Goal: Task Accomplishment & Management: Use online tool/utility

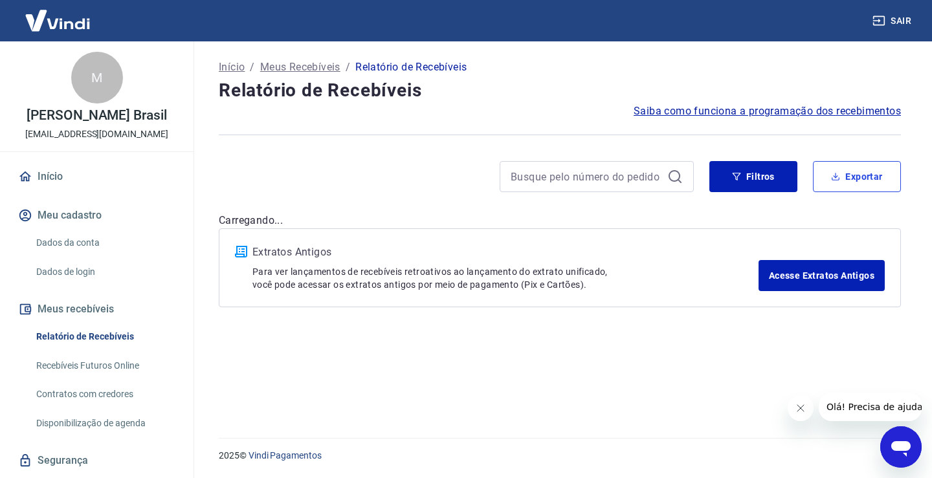
click at [887, 178] on button "Exportar" at bounding box center [857, 176] width 88 height 31
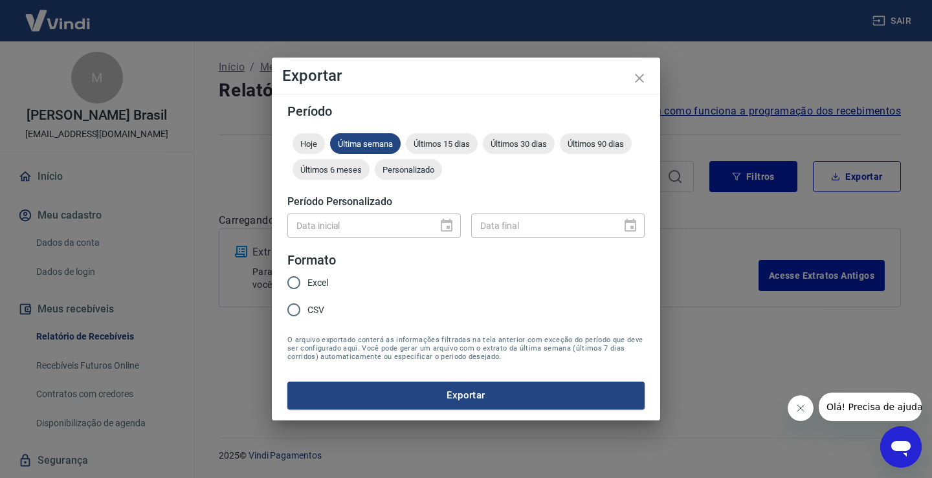
click at [400, 153] on div "Hoje Última semana Últimos 15 dias Últimos 30 dias Últimos 90 dias Últimos 6 me…" at bounding box center [465, 159] width 357 height 52
click at [407, 163] on div "Personalizado" at bounding box center [408, 169] width 67 height 21
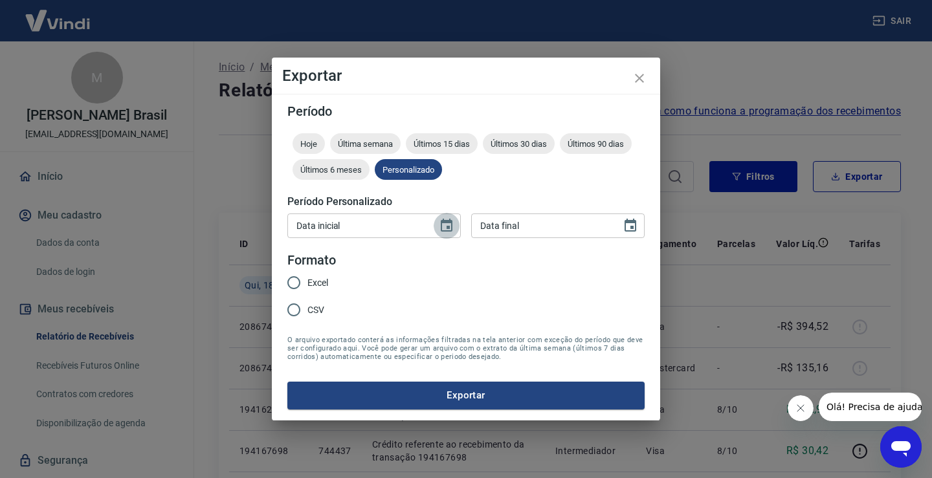
click at [452, 227] on icon "Choose date" at bounding box center [447, 225] width 12 height 13
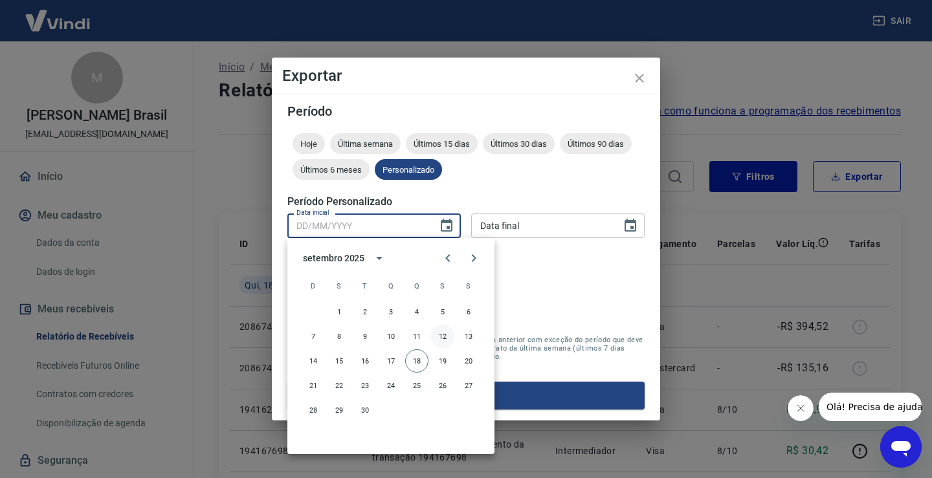
click at [443, 332] on button "12" at bounding box center [442, 336] width 23 height 23
type input "[DATE]"
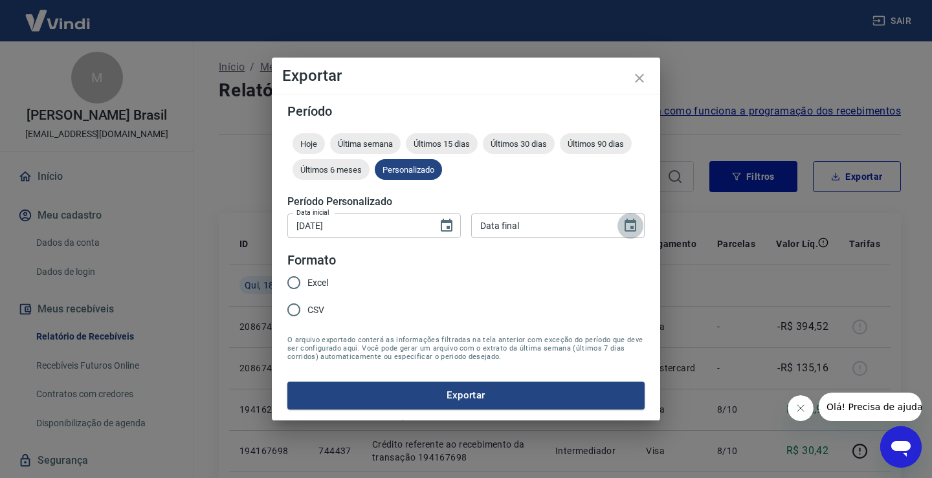
click at [629, 227] on icon "Choose date" at bounding box center [631, 226] width 16 height 16
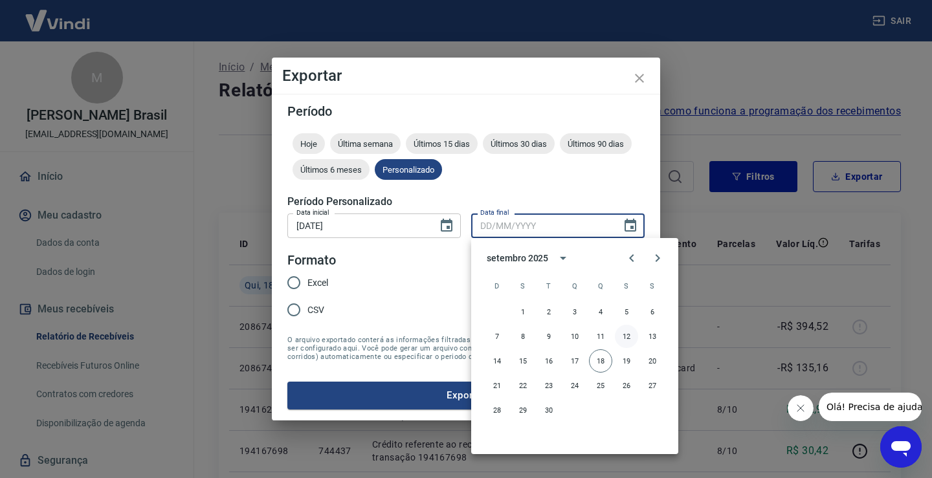
click at [628, 333] on button "12" at bounding box center [626, 336] width 23 height 23
type input "[DATE]"
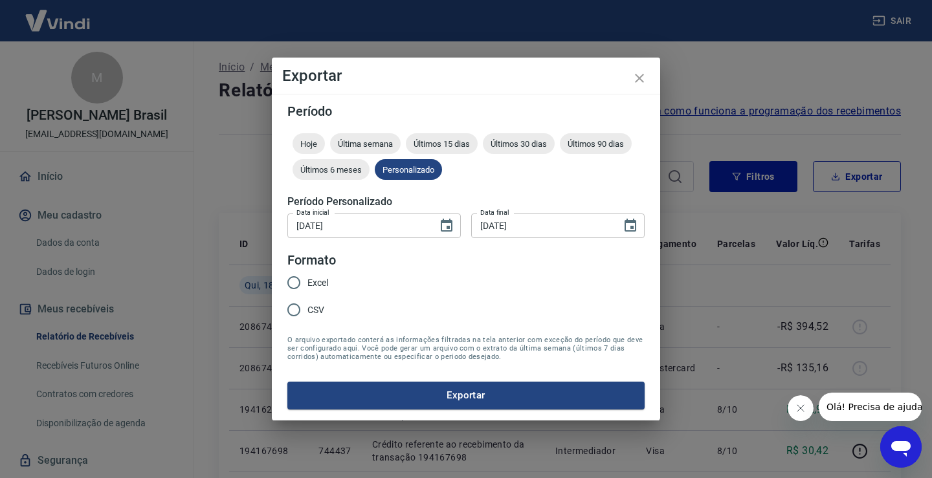
click at [294, 284] on input "Excel" at bounding box center [293, 282] width 27 height 27
radio input "true"
click at [437, 394] on button "Exportar" at bounding box center [465, 395] width 357 height 27
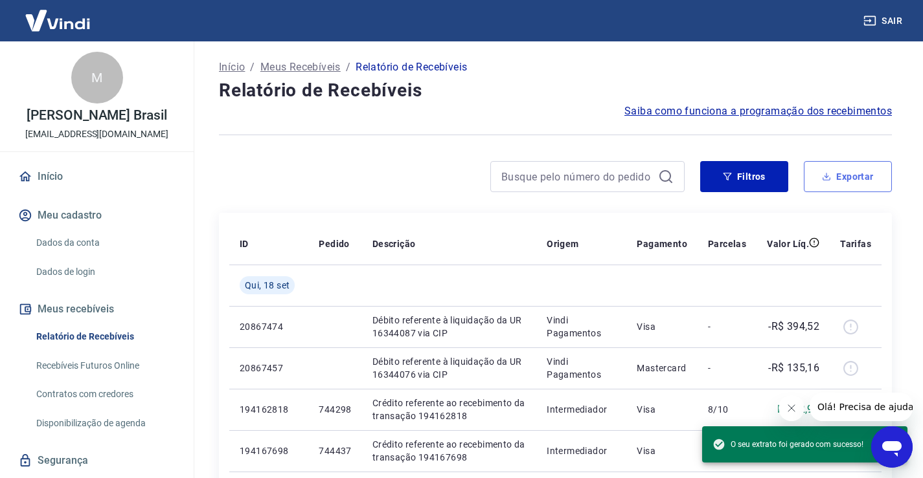
click at [837, 179] on button "Exportar" at bounding box center [848, 176] width 88 height 31
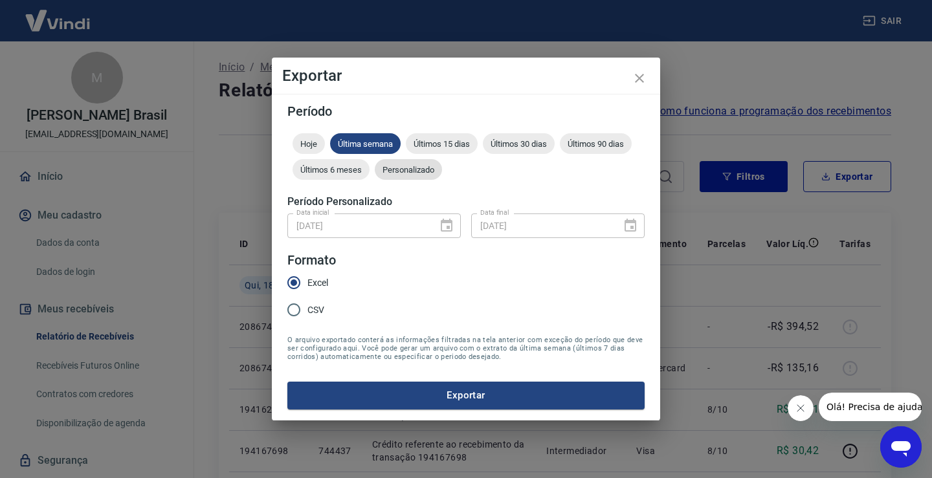
click at [405, 170] on span "Personalizado" at bounding box center [408, 170] width 67 height 10
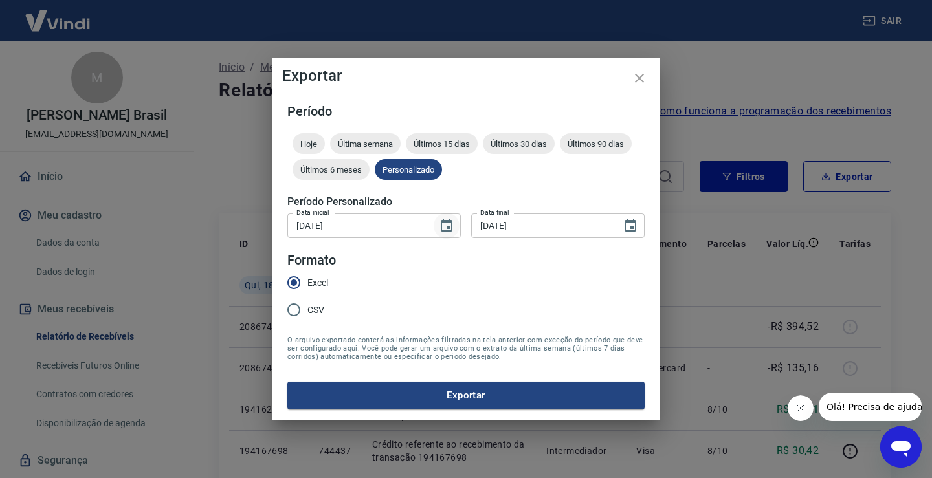
click at [453, 230] on icon "Choose date, selected date is 12 de set de 2025" at bounding box center [447, 225] width 12 height 13
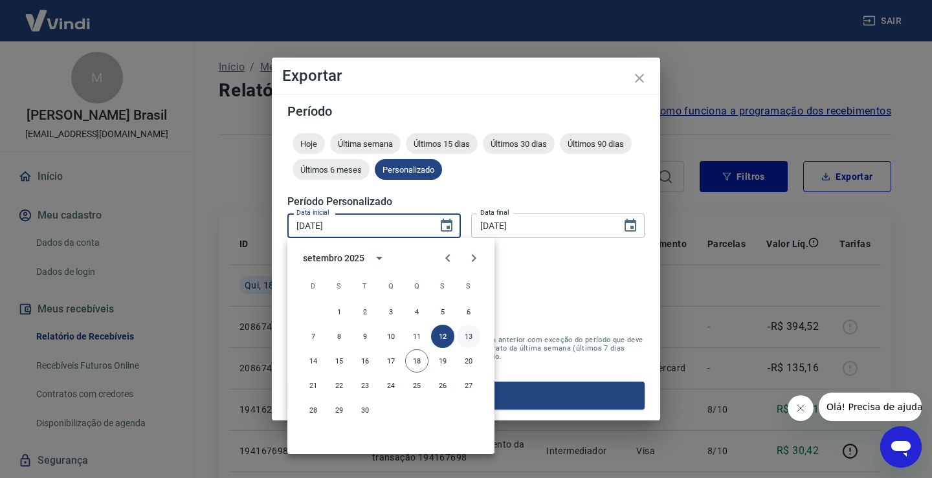
click at [468, 337] on button "13" at bounding box center [468, 336] width 23 height 23
type input "[DATE]"
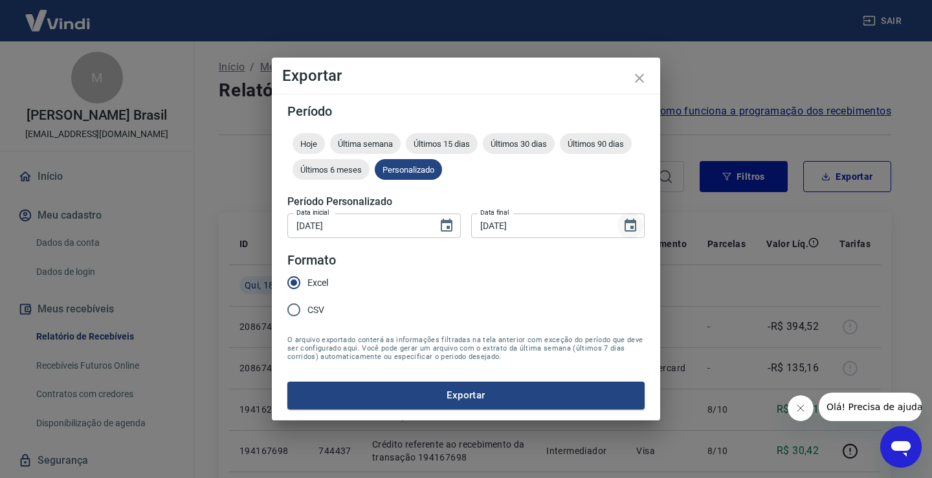
click at [633, 223] on icon "Choose date, selected date is 12 de set de 2025" at bounding box center [631, 225] width 12 height 13
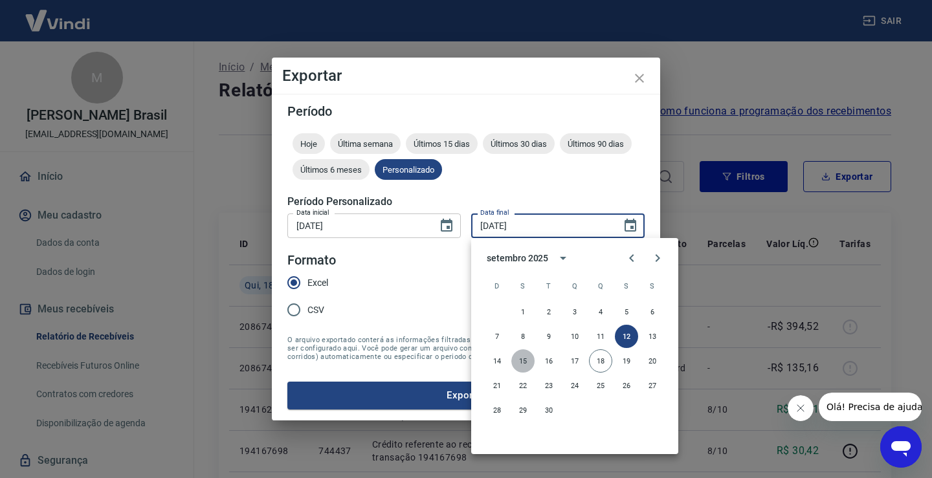
click at [525, 357] on button "15" at bounding box center [522, 361] width 23 height 23
type input "[DATE]"
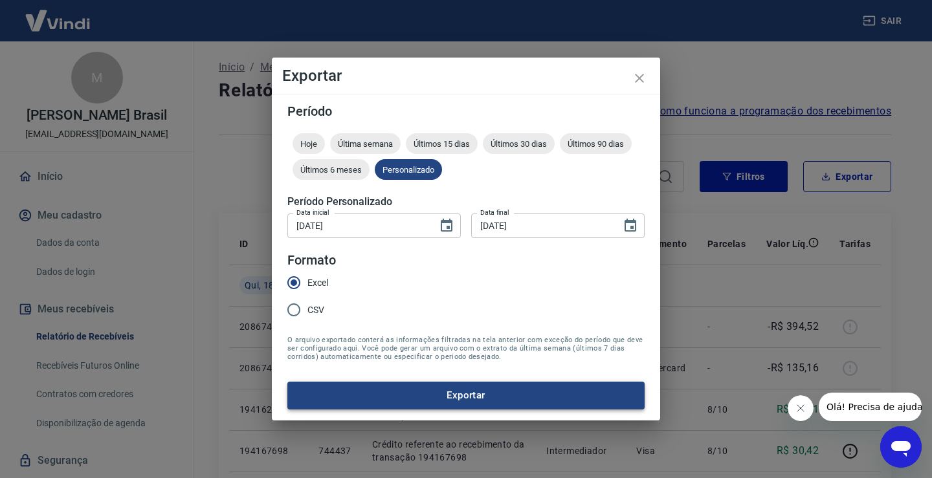
click at [469, 393] on button "Exportar" at bounding box center [465, 395] width 357 height 27
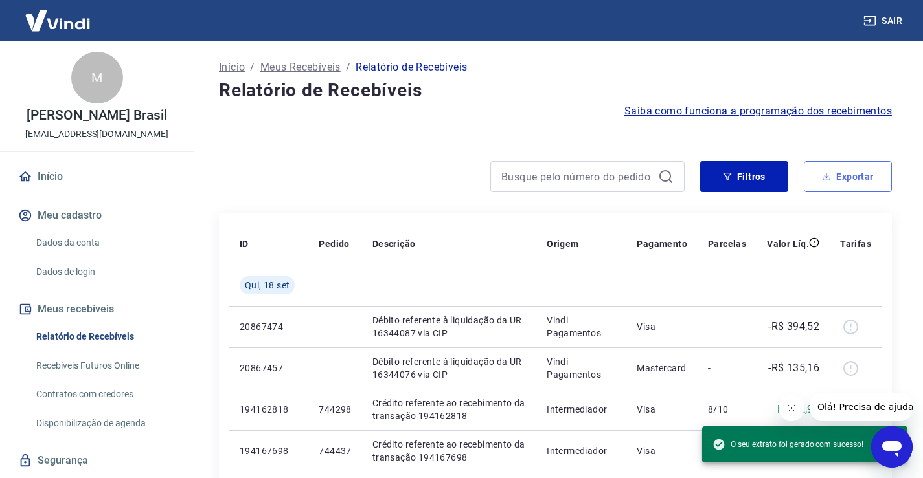
click at [846, 183] on button "Exportar" at bounding box center [848, 176] width 88 height 31
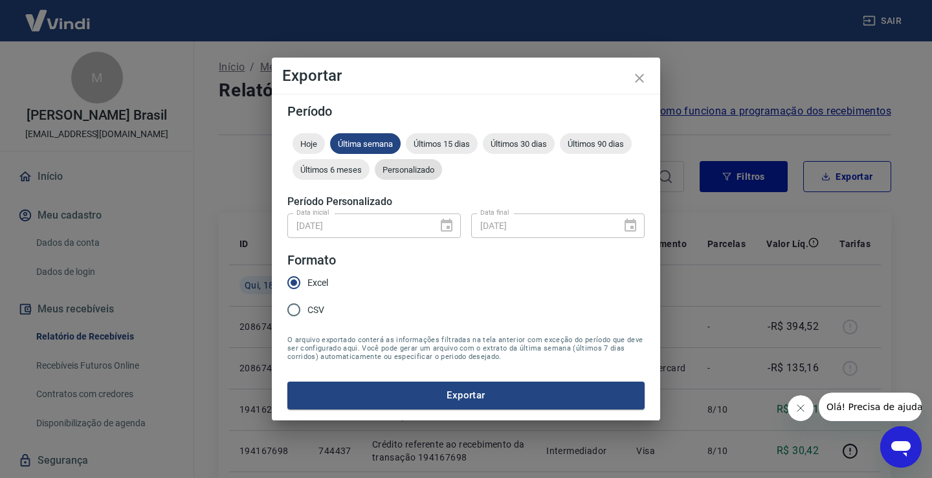
click at [412, 177] on div "Personalizado" at bounding box center [408, 169] width 67 height 21
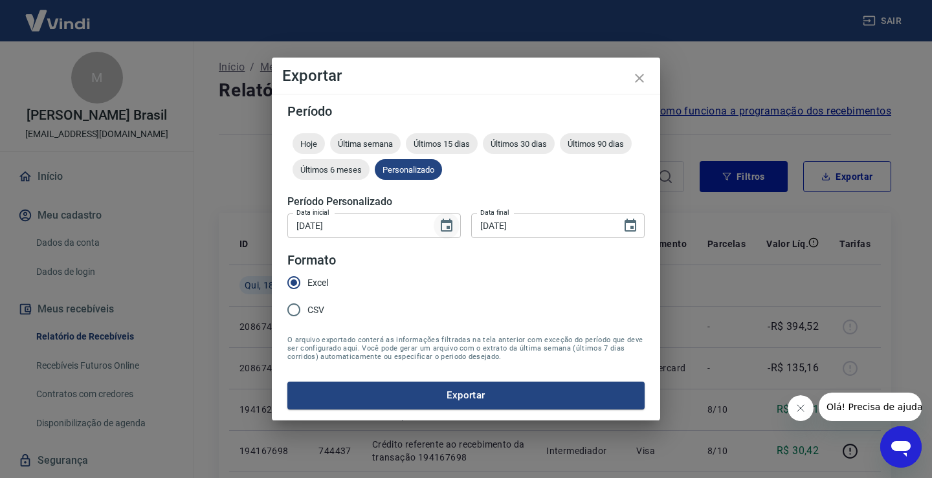
click at [447, 226] on icon "Choose date, selected date is 13 de set de 2025" at bounding box center [447, 225] width 12 height 13
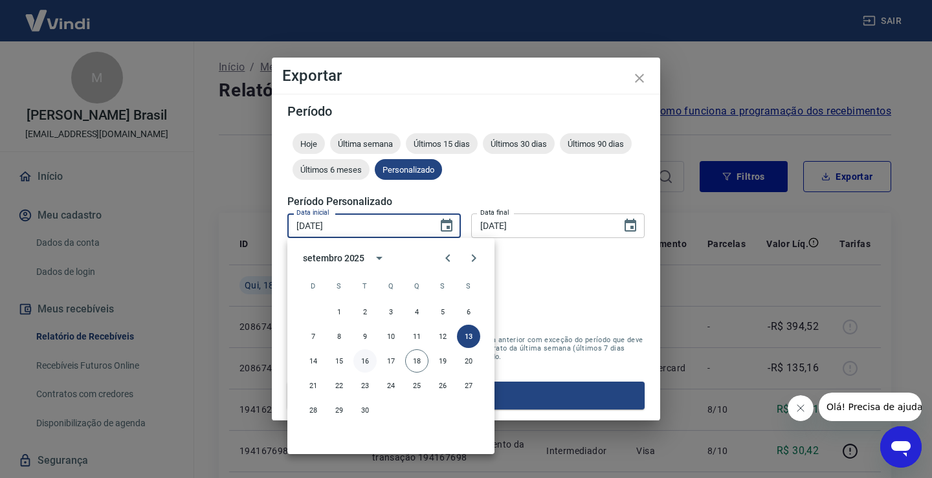
click at [367, 363] on button "16" at bounding box center [365, 361] width 23 height 23
type input "[DATE]"
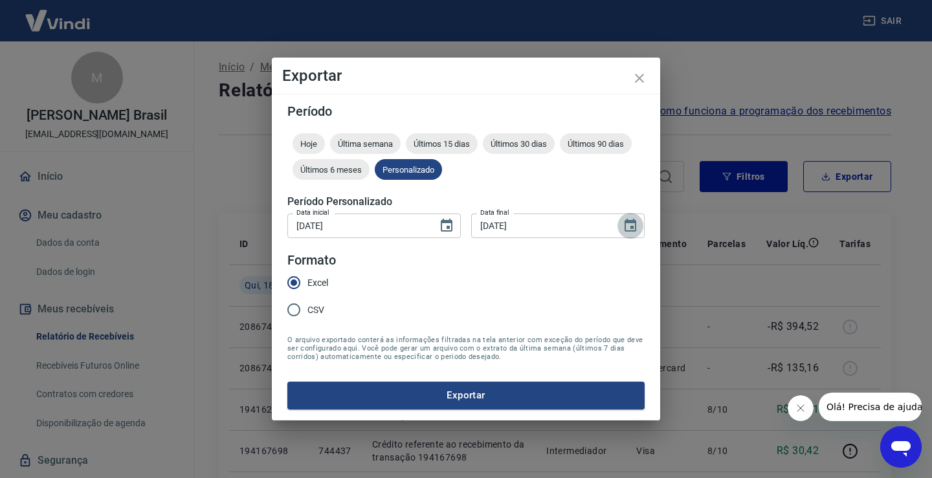
click at [641, 225] on button "Choose date, selected date is 15 de set de 2025" at bounding box center [631, 226] width 26 height 26
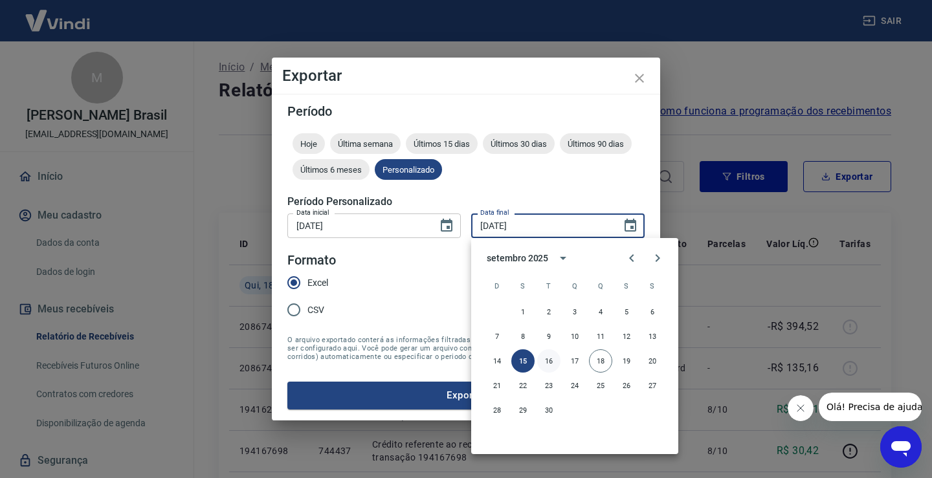
click at [550, 361] on button "16" at bounding box center [548, 361] width 23 height 23
type input "[DATE]"
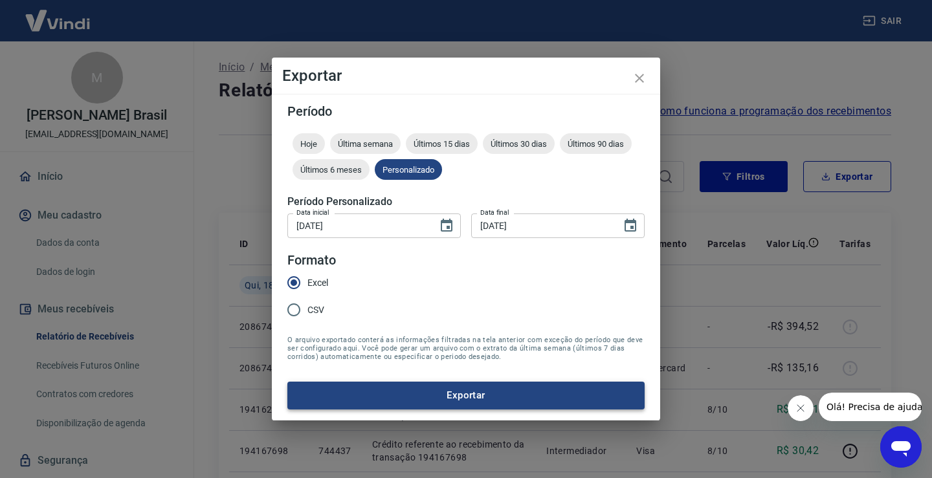
click at [502, 405] on button "Exportar" at bounding box center [465, 395] width 357 height 27
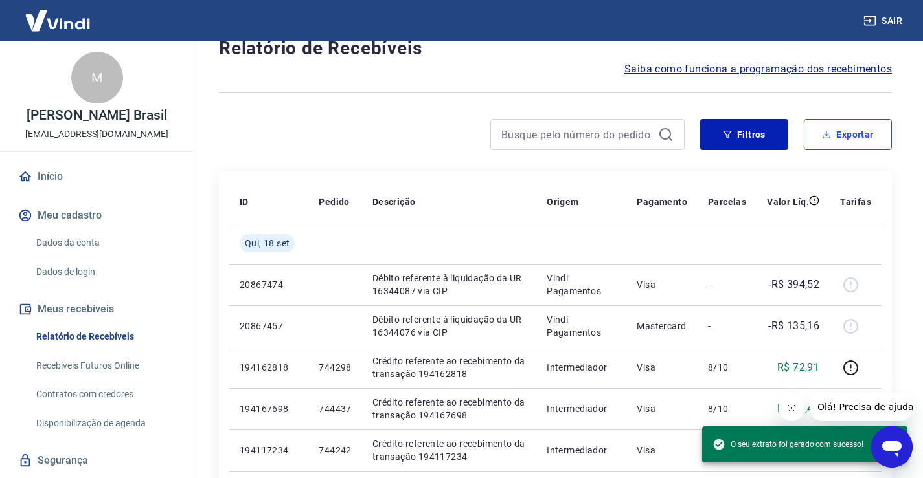
scroll to position [65, 0]
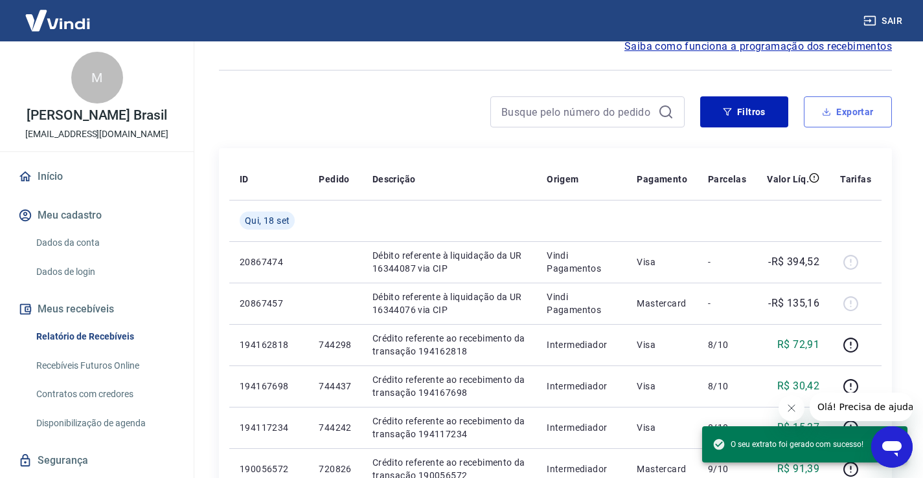
click at [858, 100] on button "Exportar" at bounding box center [848, 111] width 88 height 31
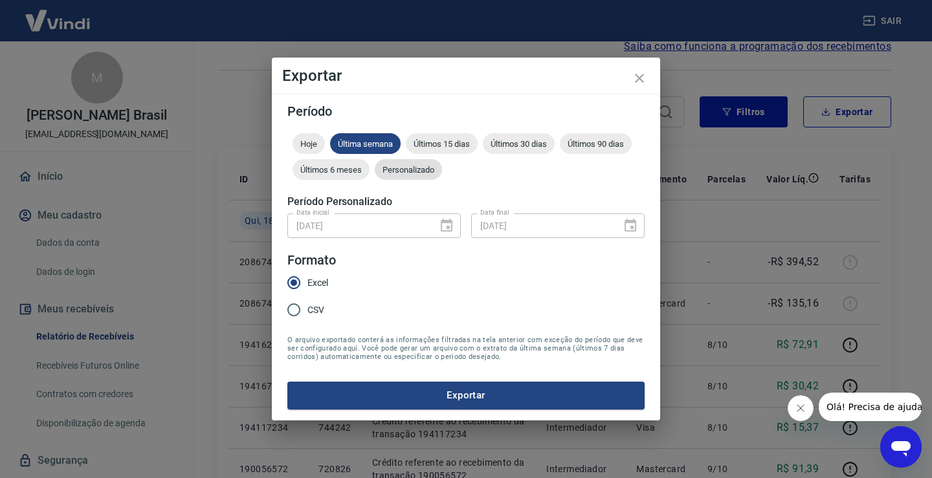
click at [403, 172] on span "Personalizado" at bounding box center [408, 170] width 67 height 10
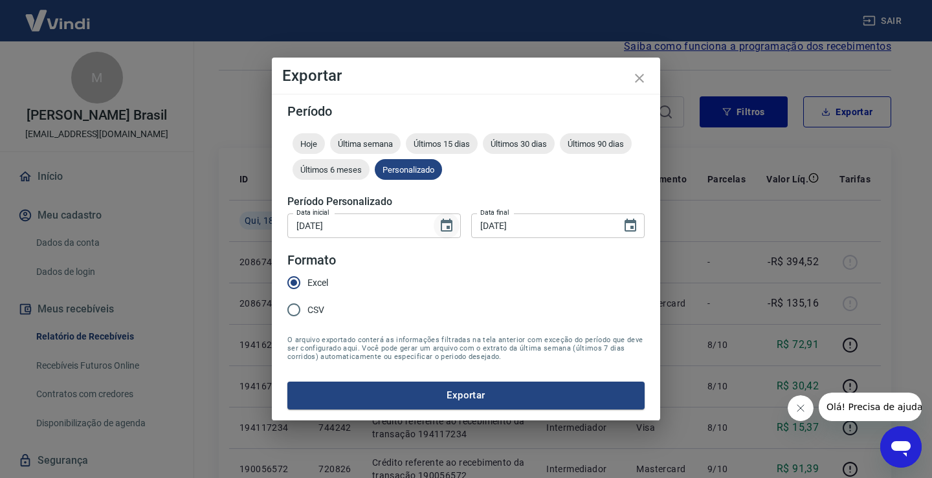
click at [455, 226] on button "Choose date, selected date is 16 de set de 2025" at bounding box center [447, 226] width 26 height 26
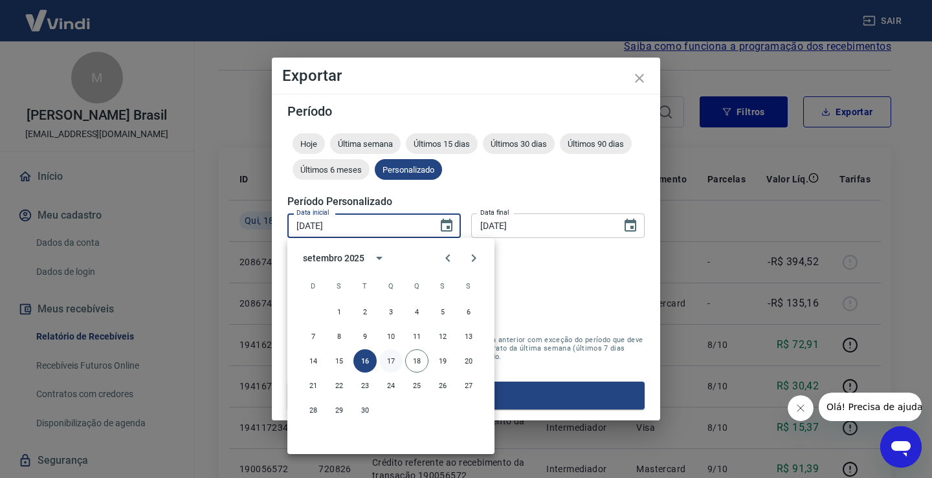
click at [395, 359] on button "17" at bounding box center [390, 361] width 23 height 23
type input "[DATE]"
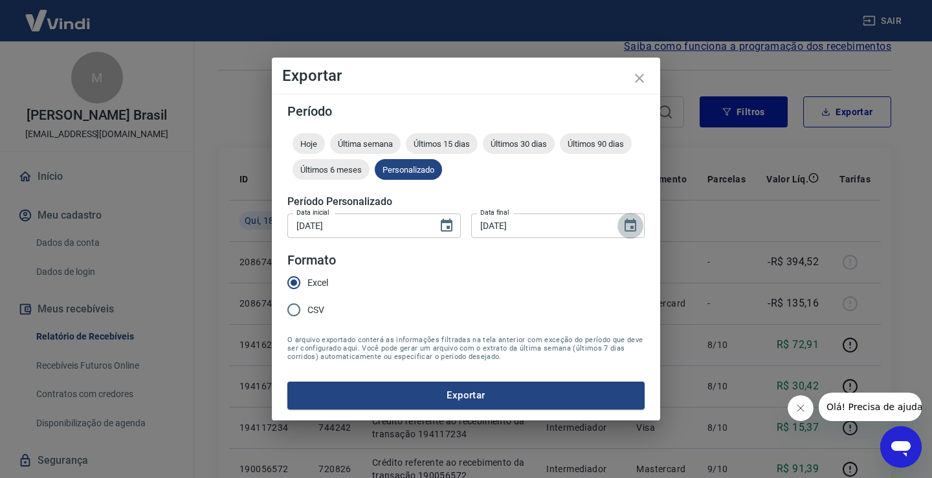
click at [629, 226] on icon "Choose date, selected date is 16 de set de 2025" at bounding box center [631, 226] width 16 height 16
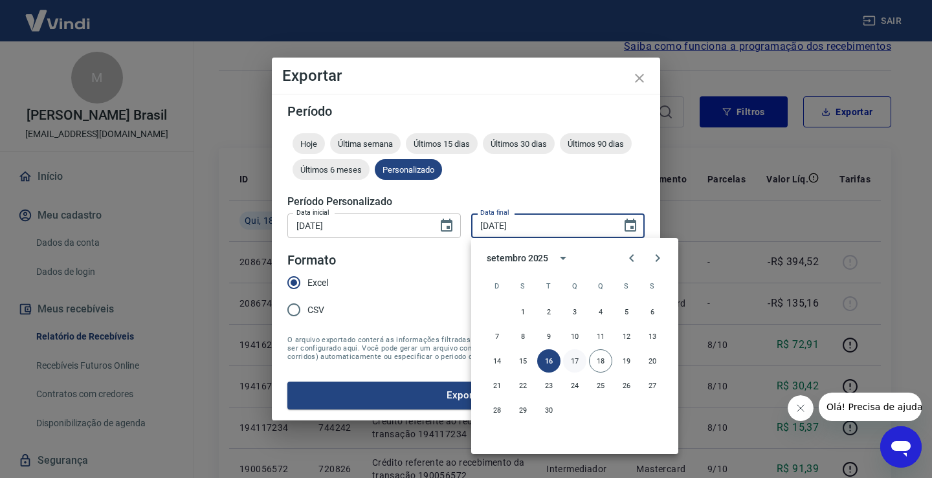
click at [571, 358] on button "17" at bounding box center [574, 361] width 23 height 23
type input "[DATE]"
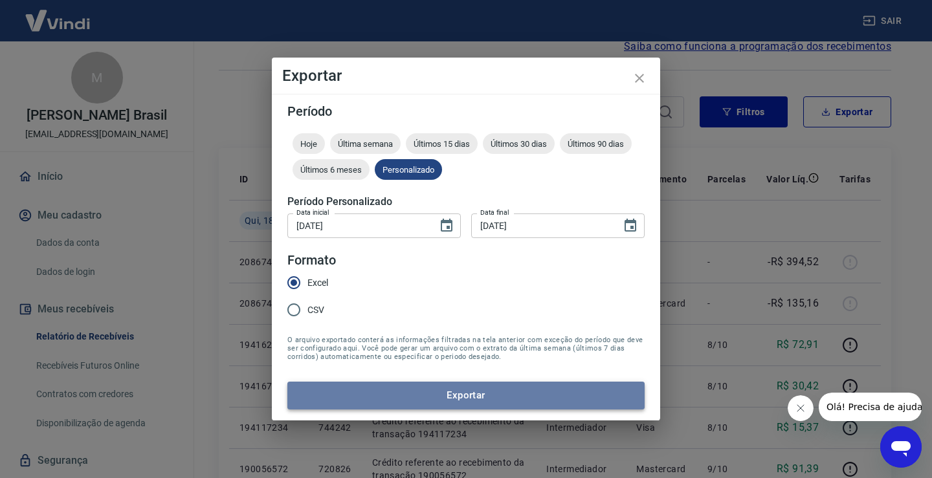
click at [487, 395] on button "Exportar" at bounding box center [465, 395] width 357 height 27
